Goal: Task Accomplishment & Management: Use online tool/utility

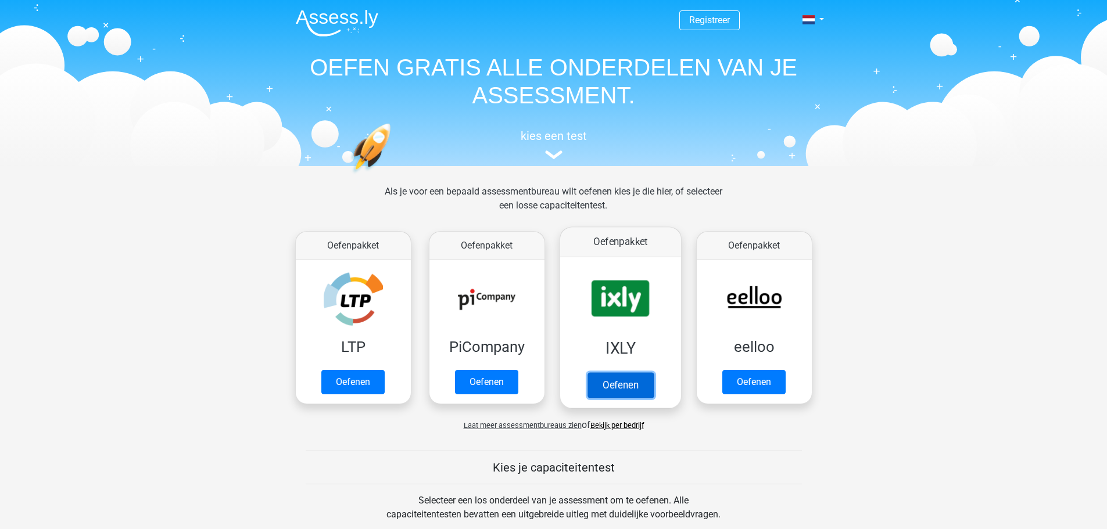
click at [622, 372] on link "Oefenen" at bounding box center [620, 385] width 66 height 26
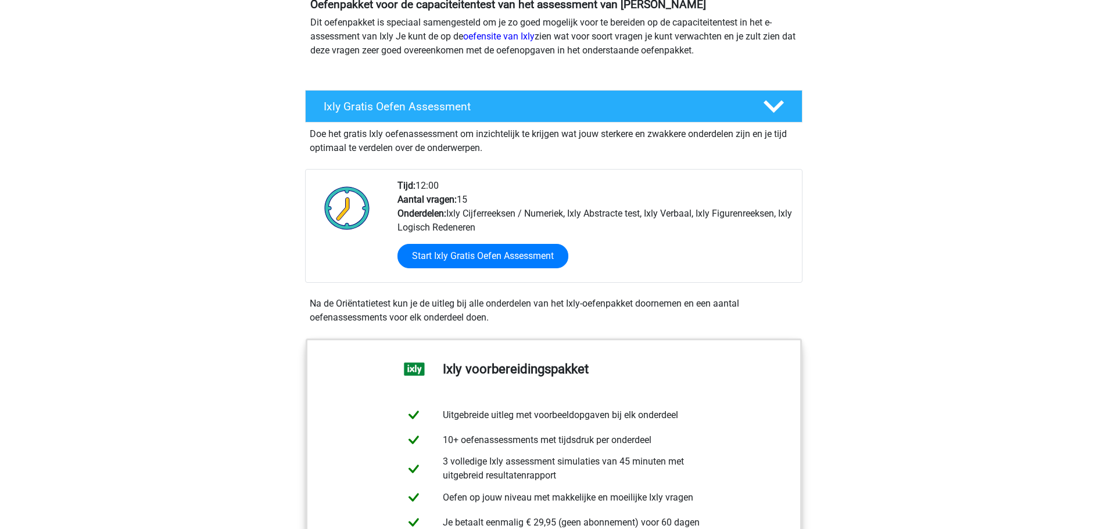
scroll to position [290, 0]
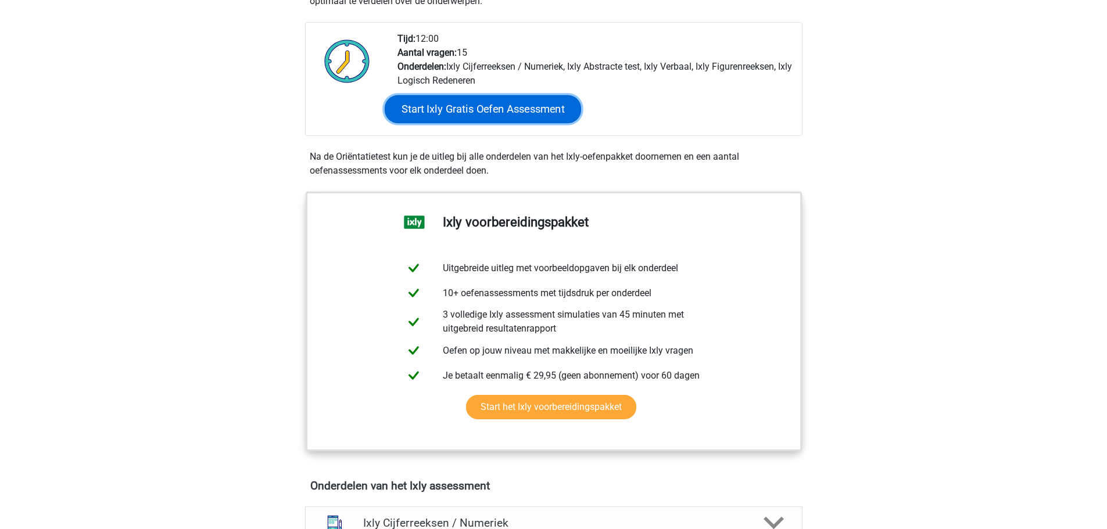
click at [465, 104] on link "Start Ixly Gratis Oefen Assessment" at bounding box center [482, 109] width 196 height 28
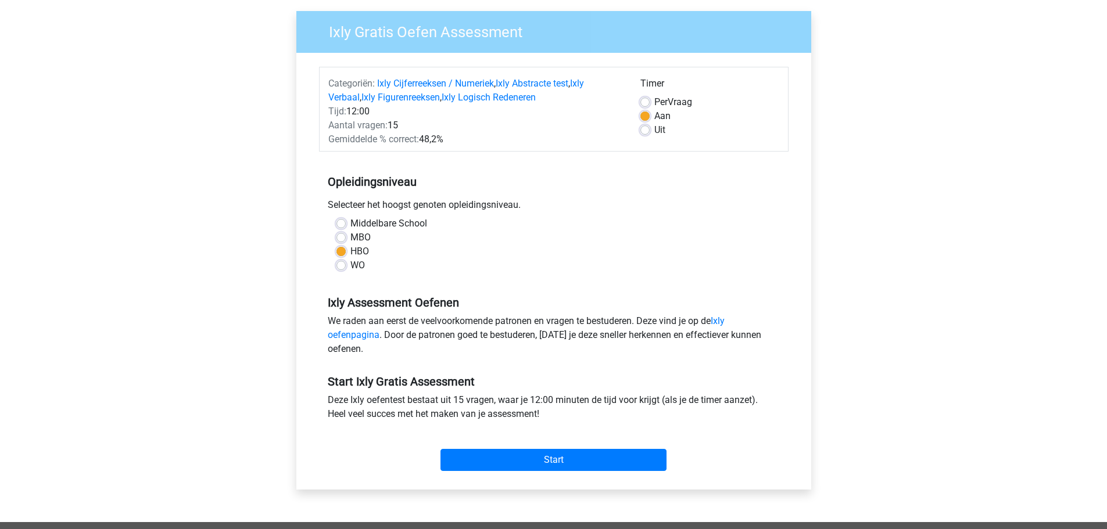
scroll to position [290, 0]
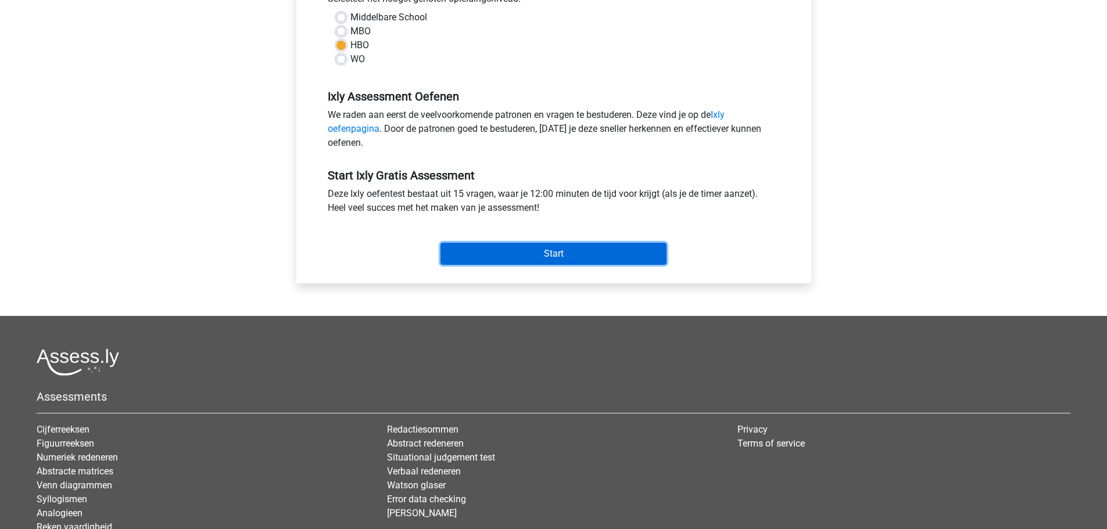
click at [544, 259] on input "Start" at bounding box center [553, 254] width 226 height 22
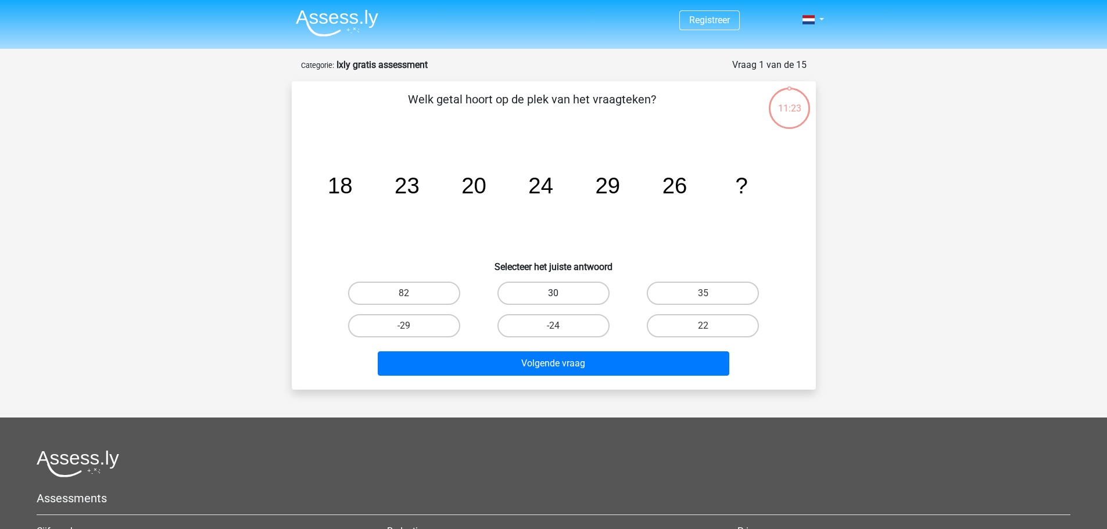
click at [530, 292] on label "30" at bounding box center [553, 293] width 112 height 23
click at [553, 293] on input "30" at bounding box center [557, 297] width 8 height 8
radio input "true"
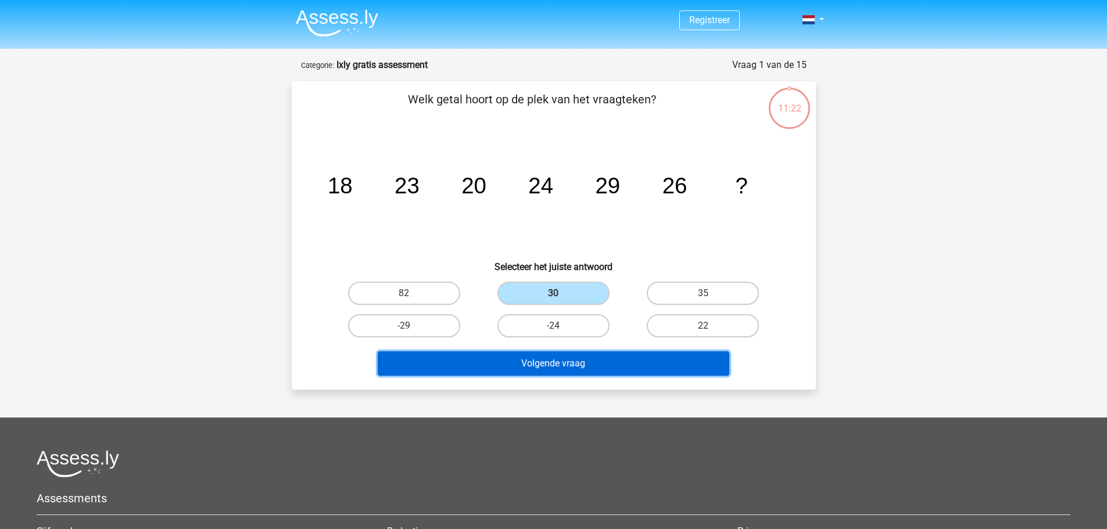
click at [518, 363] on button "Volgende vraag" at bounding box center [553, 363] width 351 height 24
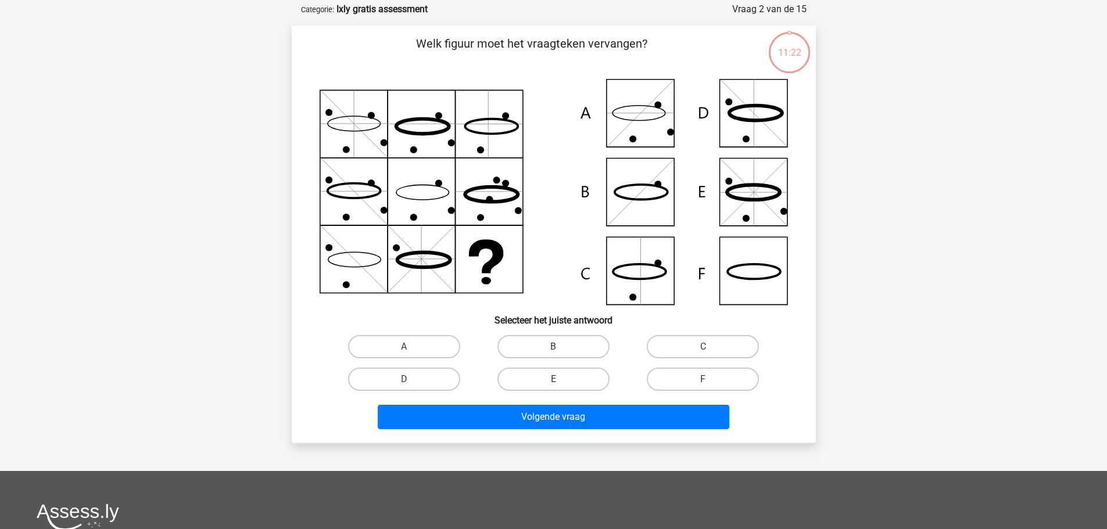
scroll to position [58, 0]
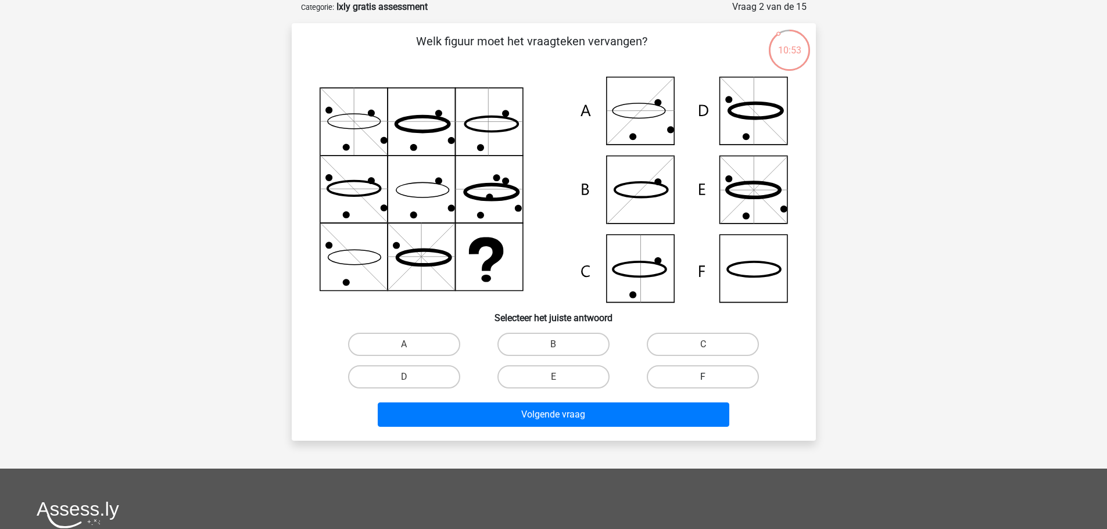
click at [714, 377] on label "F" at bounding box center [702, 376] width 112 height 23
click at [710, 377] on input "F" at bounding box center [707, 381] width 8 height 8
radio input "true"
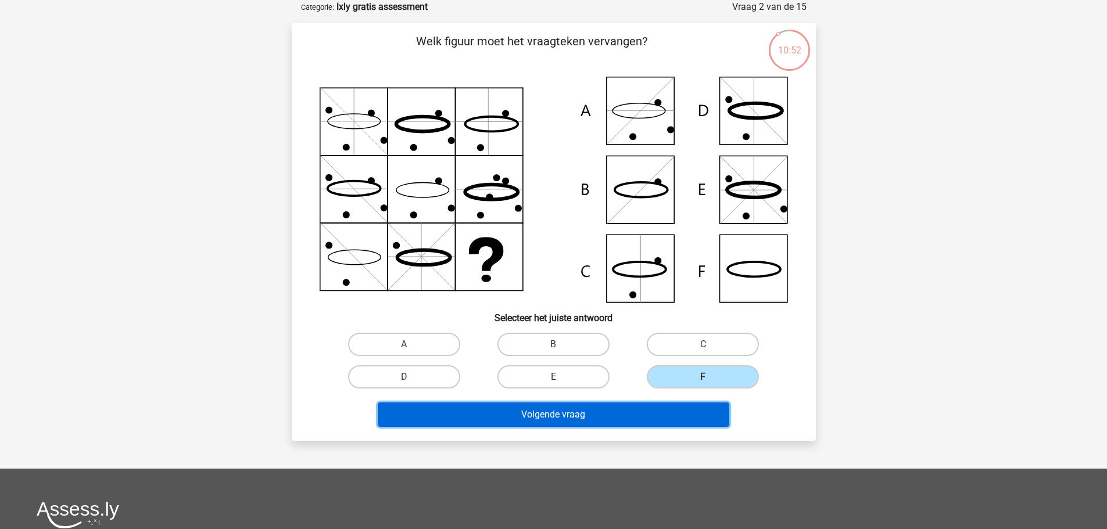
click at [538, 412] on button "Volgende vraag" at bounding box center [553, 415] width 351 height 24
